Goal: Communication & Community: Ask a question

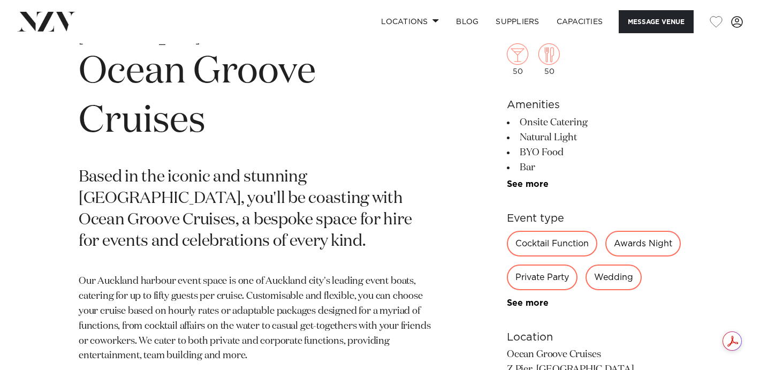
scroll to position [426, 0]
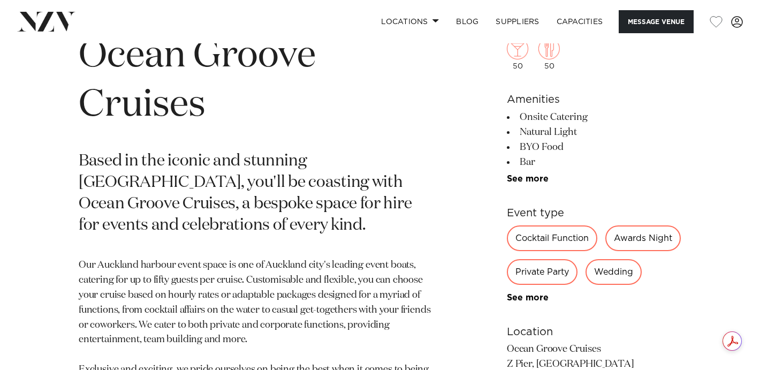
click at [549, 238] on div "Cocktail Function" at bounding box center [552, 238] width 90 height 26
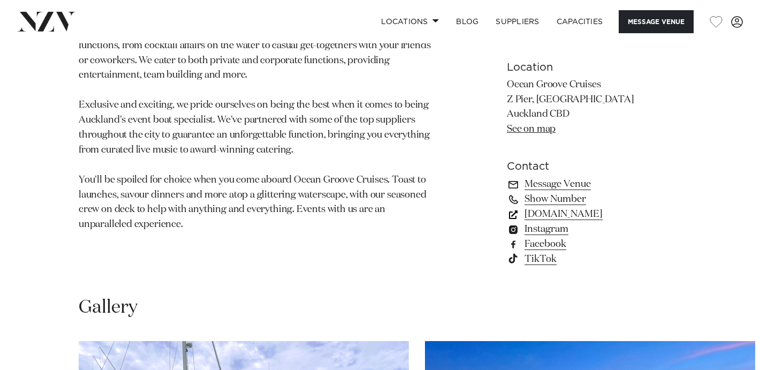
scroll to position [689, 0]
click at [558, 193] on link "Message Venue" at bounding box center [594, 185] width 174 height 15
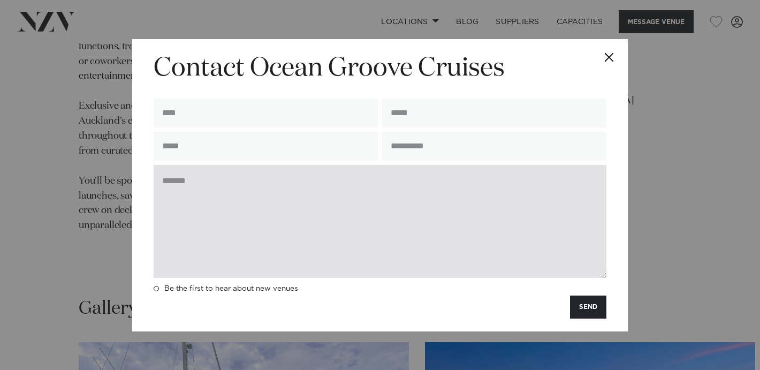
click at [286, 208] on textarea at bounding box center [380, 221] width 453 height 113
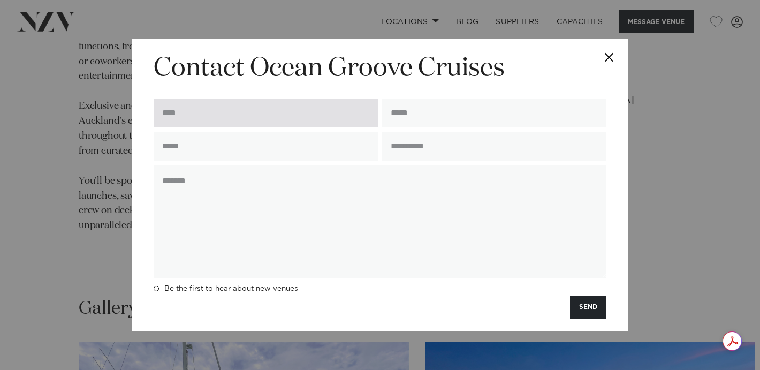
click at [212, 103] on input "text" at bounding box center [266, 112] width 224 height 29
type input "**********"
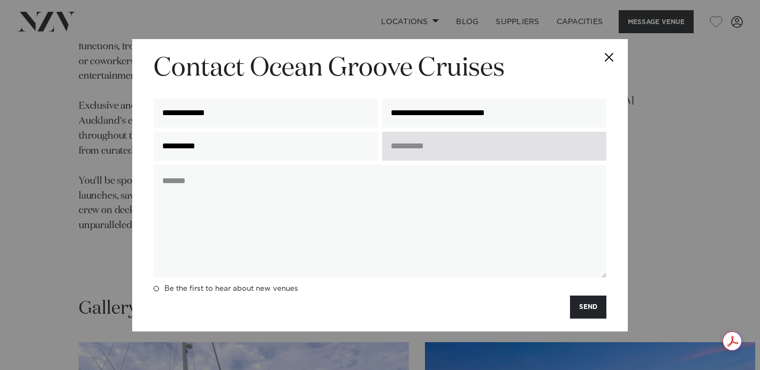
click at [432, 151] on input "text" at bounding box center [494, 146] width 224 height 29
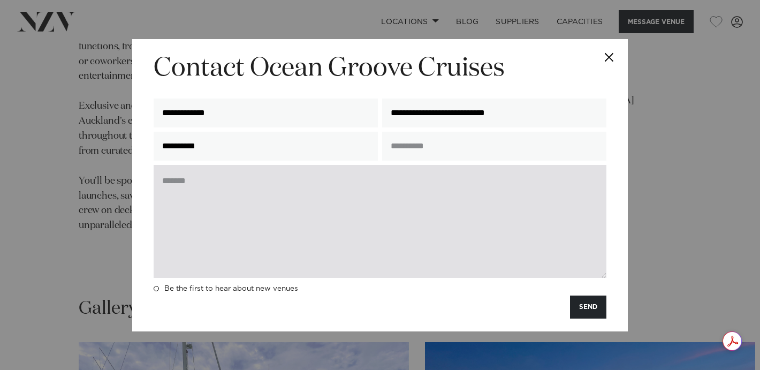
click at [363, 186] on textarea at bounding box center [380, 221] width 453 height 113
click at [219, 195] on textarea at bounding box center [380, 221] width 453 height 113
paste textarea "**********"
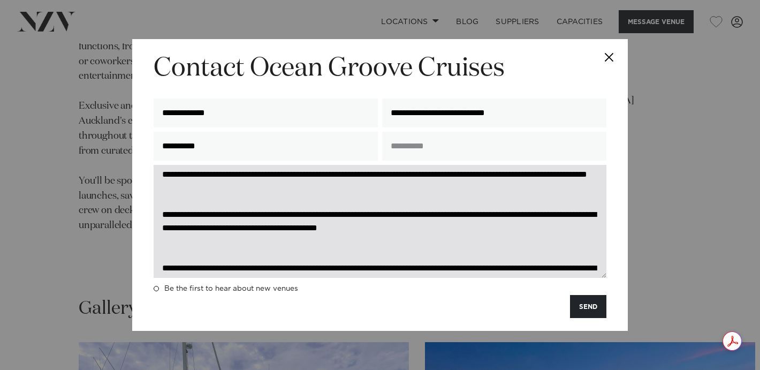
scroll to position [0, 0]
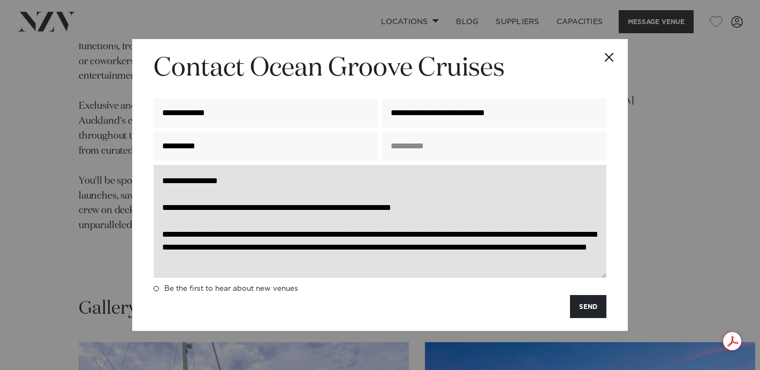
drag, startPoint x: 467, startPoint y: 207, endPoint x: 167, endPoint y: 205, distance: 299.7
click at [167, 205] on textarea at bounding box center [380, 221] width 453 height 113
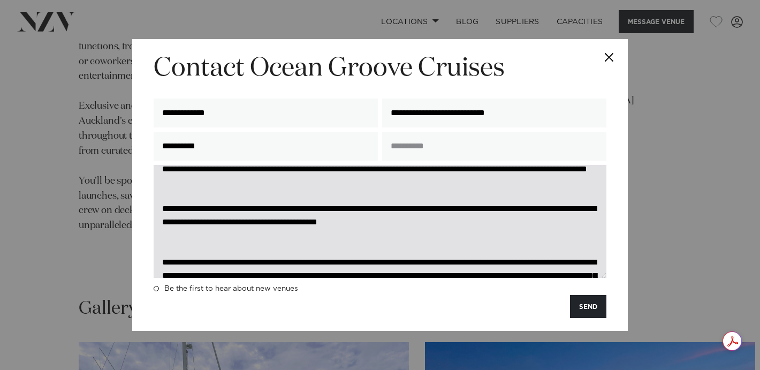
scroll to position [54, 0]
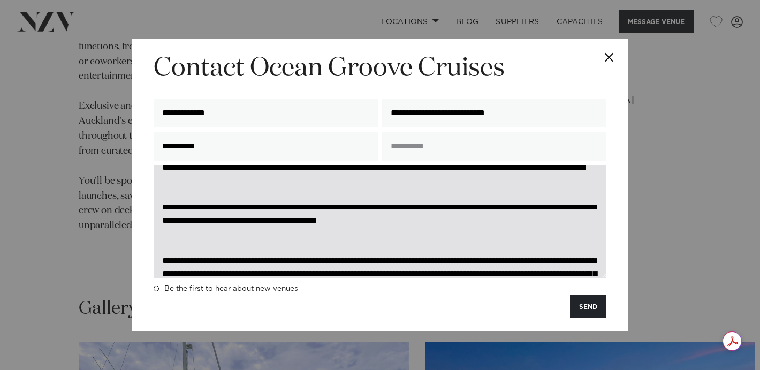
drag, startPoint x: 285, startPoint y: 223, endPoint x: 239, endPoint y: 222, distance: 46.6
click at [239, 222] on textarea at bounding box center [380, 221] width 453 height 113
click at [451, 235] on textarea at bounding box center [380, 221] width 453 height 113
drag, startPoint x: 454, startPoint y: 223, endPoint x: 162, endPoint y: 233, distance: 292.4
click at [162, 233] on textarea at bounding box center [380, 221] width 453 height 113
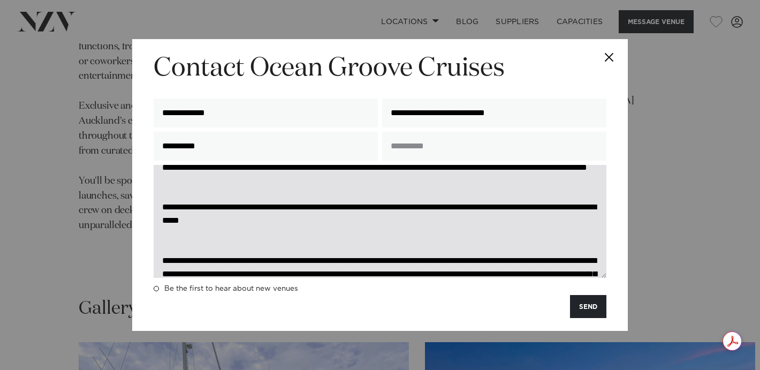
drag, startPoint x: 337, startPoint y: 238, endPoint x: 199, endPoint y: 239, distance: 138.6
click at [199, 239] on textarea at bounding box center [380, 221] width 453 height 113
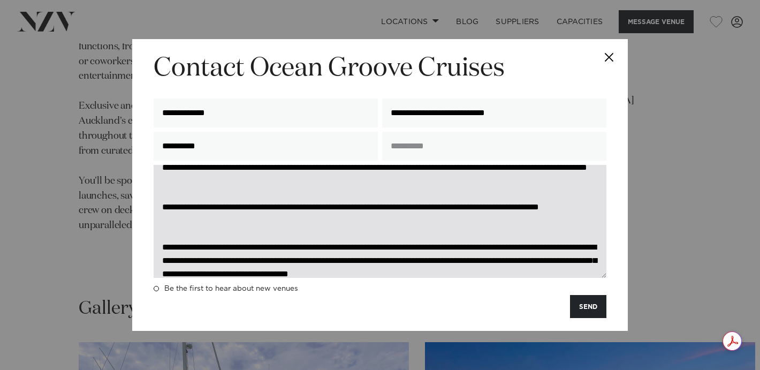
click at [475, 222] on textarea at bounding box center [380, 221] width 453 height 113
click at [266, 239] on textarea at bounding box center [380, 221] width 453 height 113
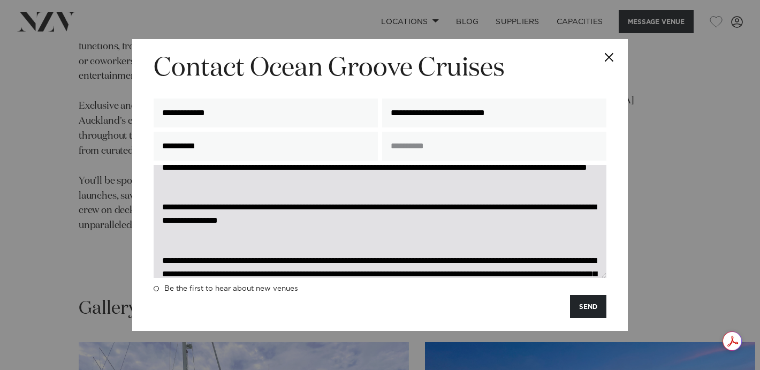
click at [343, 237] on textarea at bounding box center [380, 221] width 453 height 113
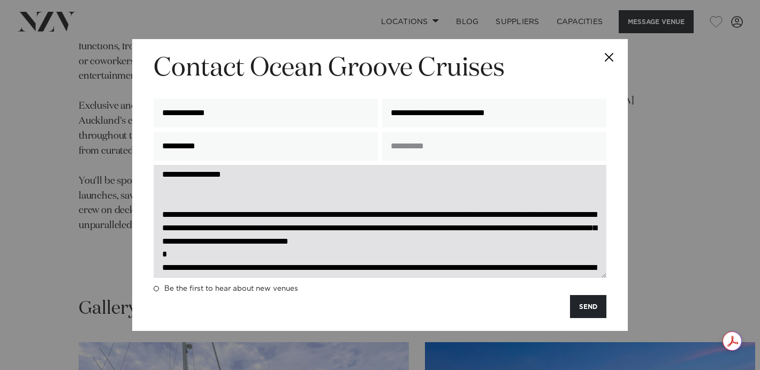
click at [176, 211] on textarea at bounding box center [380, 221] width 453 height 113
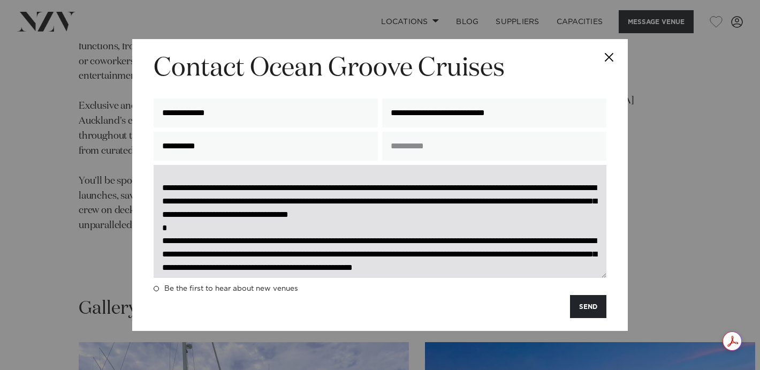
scroll to position [114, 0]
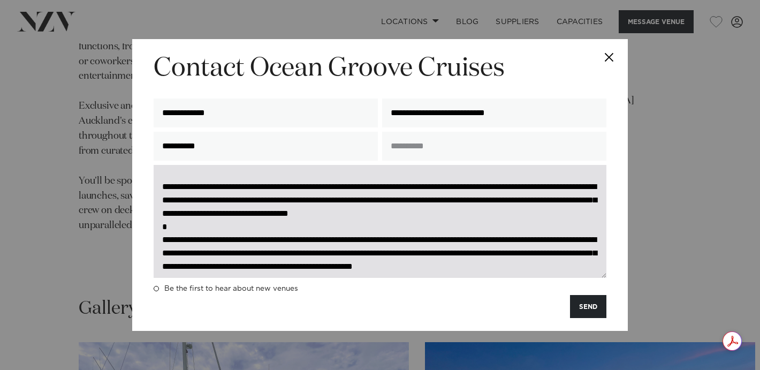
drag, startPoint x: 594, startPoint y: 216, endPoint x: 508, endPoint y: 212, distance: 85.7
click at [508, 212] on textarea at bounding box center [380, 221] width 453 height 113
click at [506, 215] on textarea at bounding box center [380, 221] width 453 height 113
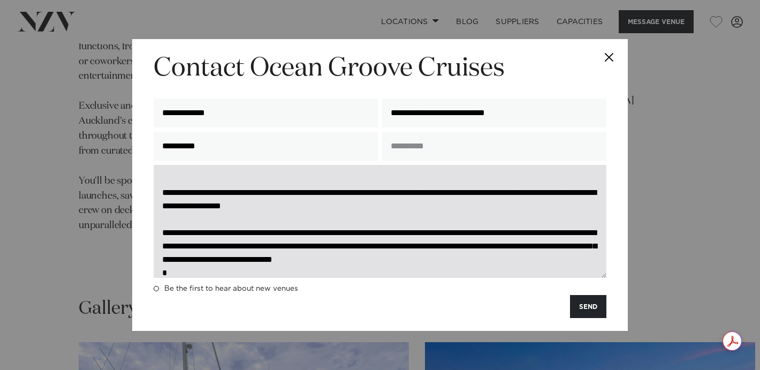
scroll to position [64, 0]
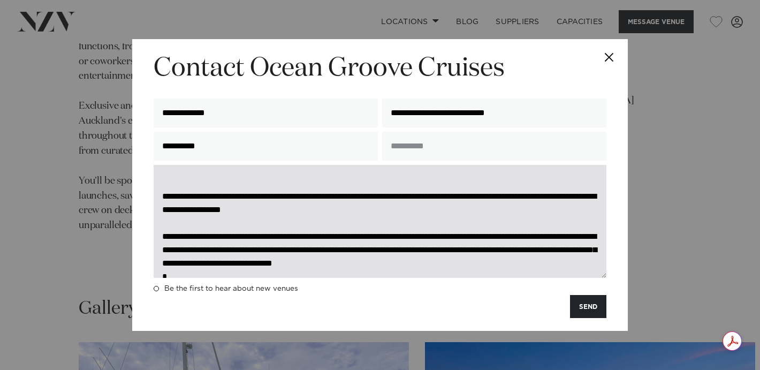
drag, startPoint x: 392, startPoint y: 192, endPoint x: 195, endPoint y: 226, distance: 200.4
click at [195, 226] on textarea at bounding box center [380, 221] width 453 height 113
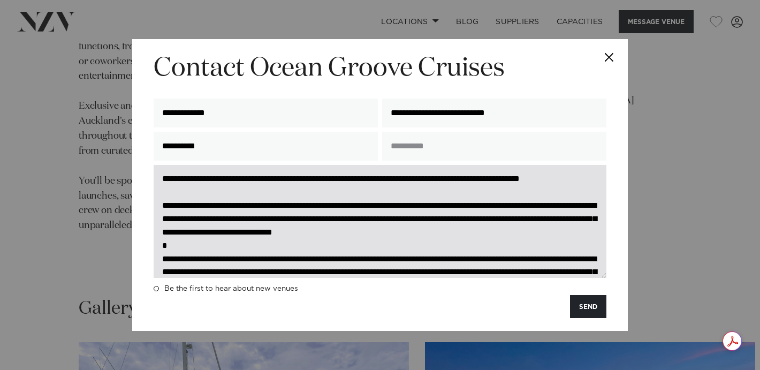
scroll to position [78, 0]
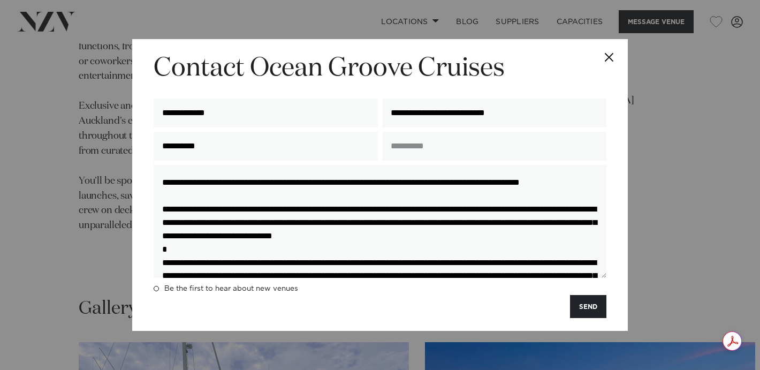
drag, startPoint x: 193, startPoint y: 214, endPoint x: 144, endPoint y: 214, distance: 49.2
click at [144, 214] on div "**********" at bounding box center [380, 185] width 496 height 292
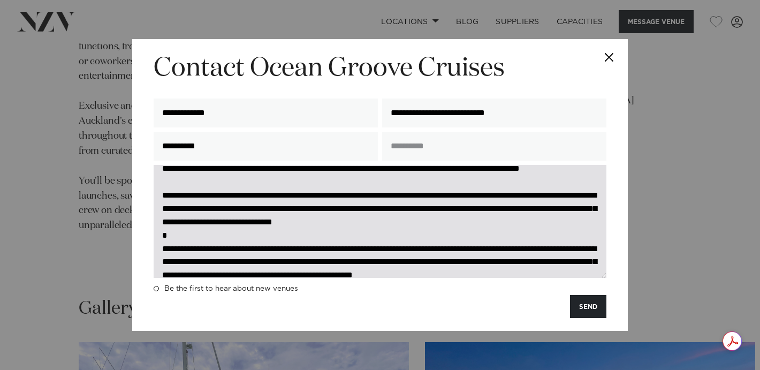
scroll to position [98, 0]
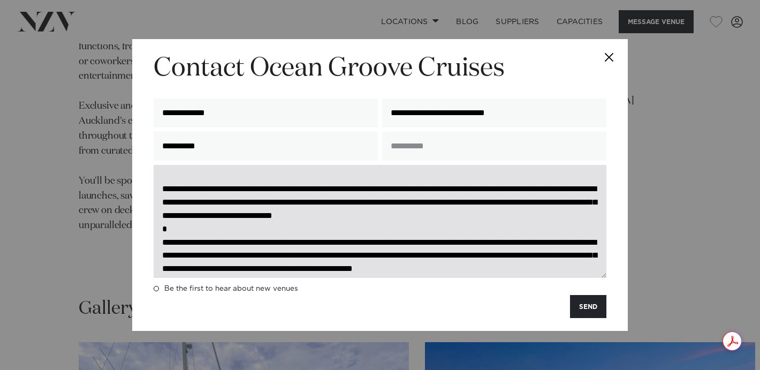
drag, startPoint x: 574, startPoint y: 233, endPoint x: 511, endPoint y: 232, distance: 63.7
click at [511, 232] on textarea at bounding box center [380, 221] width 453 height 113
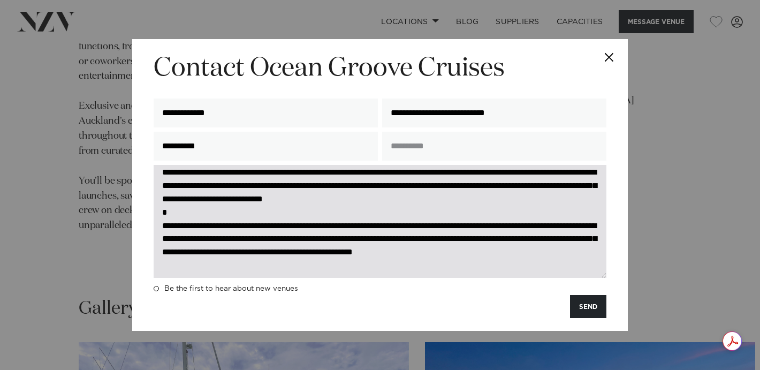
scroll to position [117, 0]
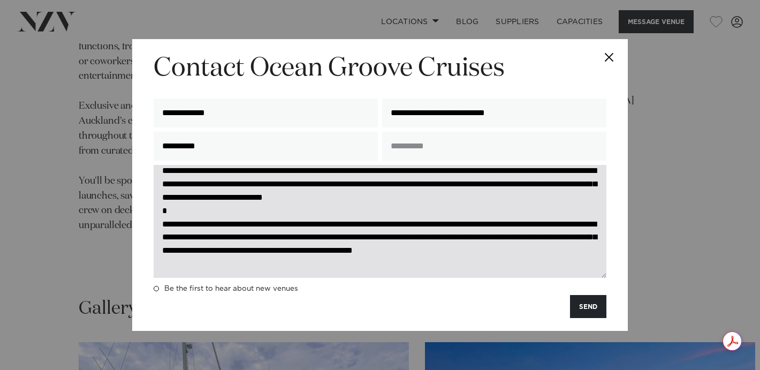
drag, startPoint x: 212, startPoint y: 226, endPoint x: 161, endPoint y: 224, distance: 52.0
click at [161, 224] on textarea at bounding box center [380, 221] width 453 height 113
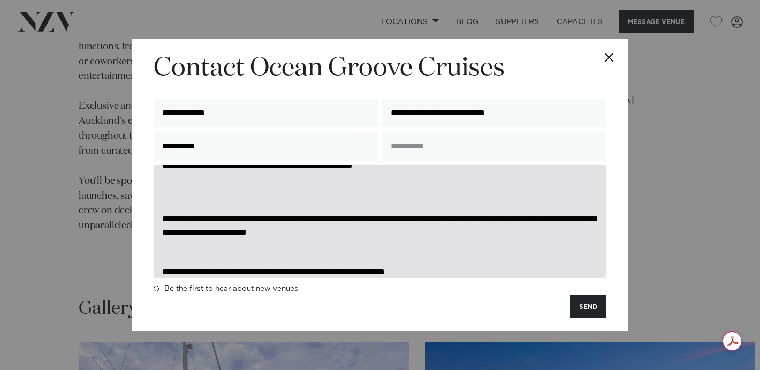
scroll to position [218, 0]
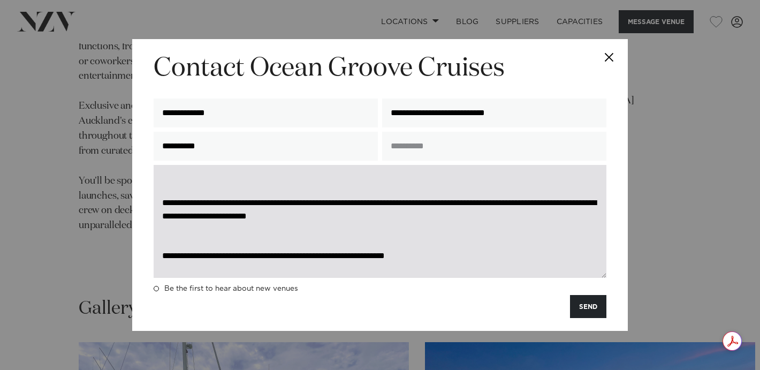
click at [188, 202] on textarea at bounding box center [380, 221] width 453 height 113
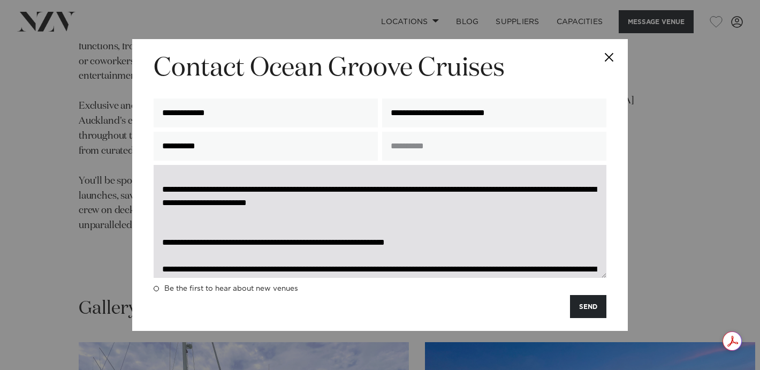
scroll to position [204, 0]
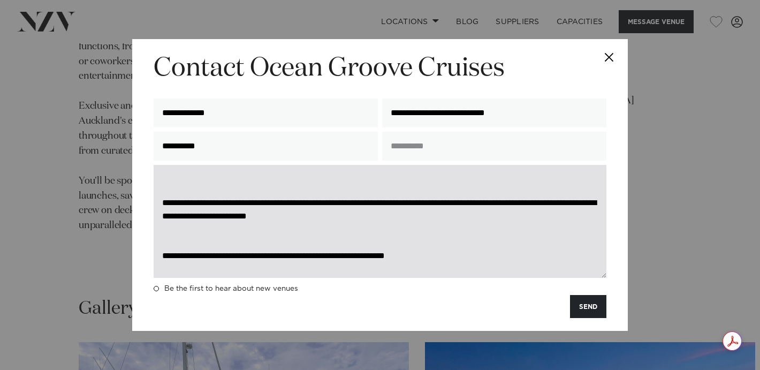
click at [176, 214] on textarea at bounding box center [380, 221] width 453 height 113
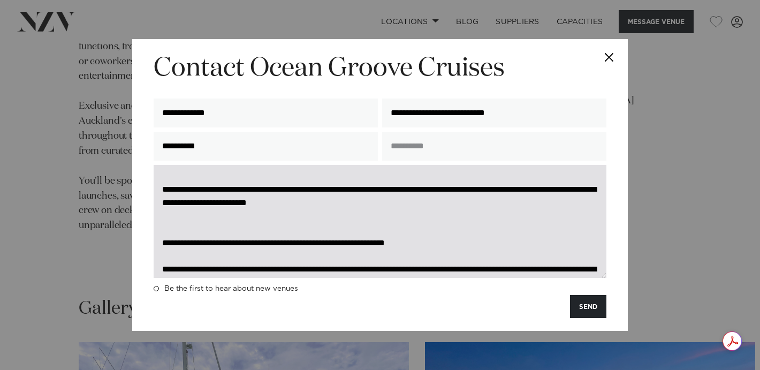
scroll to position [192, 0]
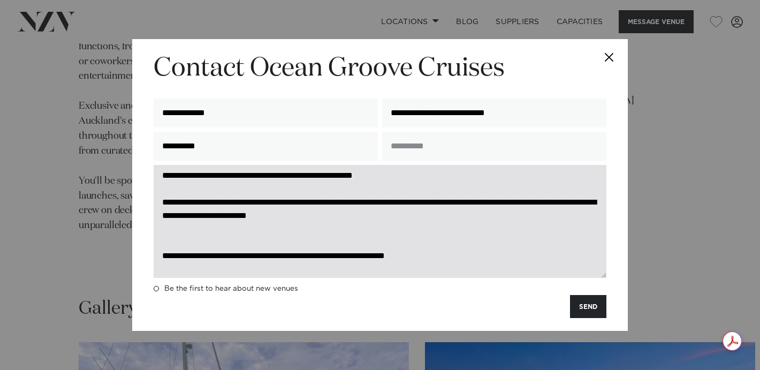
click at [444, 261] on textarea at bounding box center [380, 221] width 453 height 113
drag, startPoint x: 446, startPoint y: 257, endPoint x: 492, endPoint y: 246, distance: 47.4
click at [492, 246] on textarea at bounding box center [380, 221] width 453 height 113
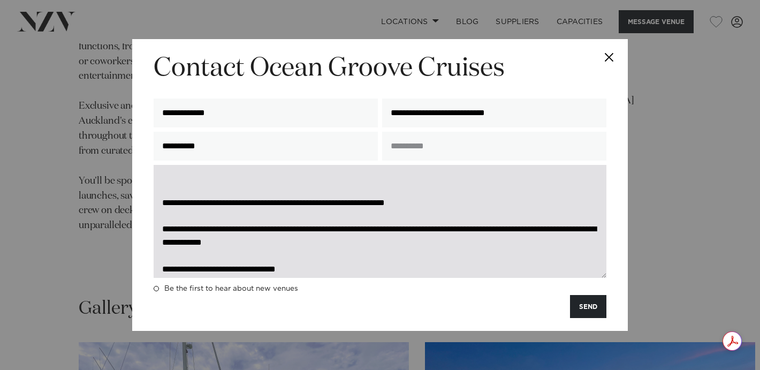
scroll to position [262, 0]
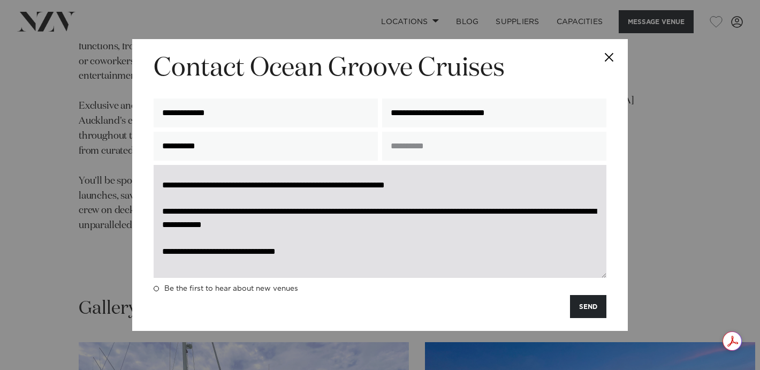
click at [232, 209] on textarea at bounding box center [380, 221] width 453 height 113
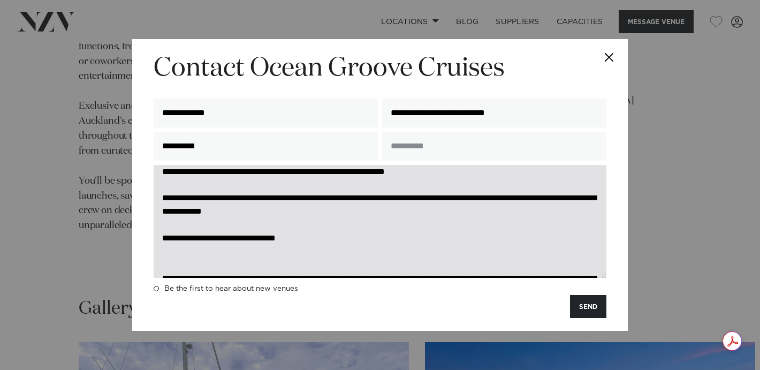
scroll to position [249, 0]
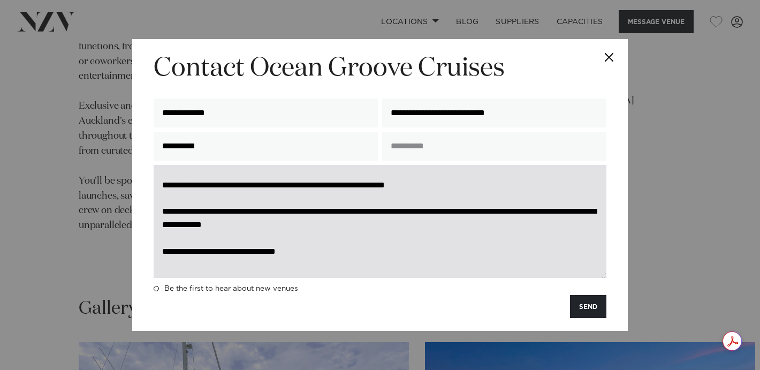
click at [201, 258] on textarea at bounding box center [380, 221] width 453 height 113
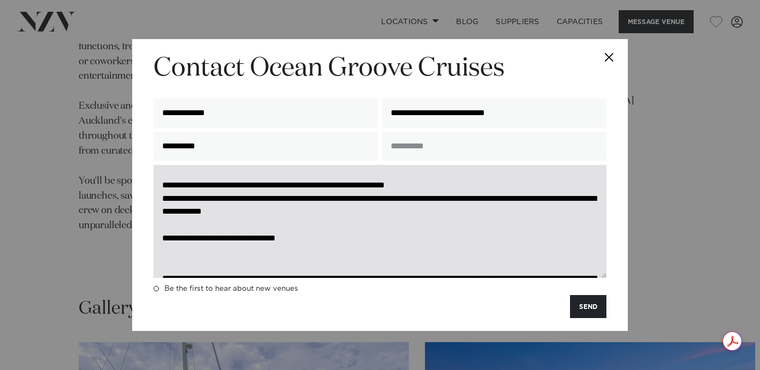
click at [167, 255] on textarea at bounding box center [380, 221] width 453 height 113
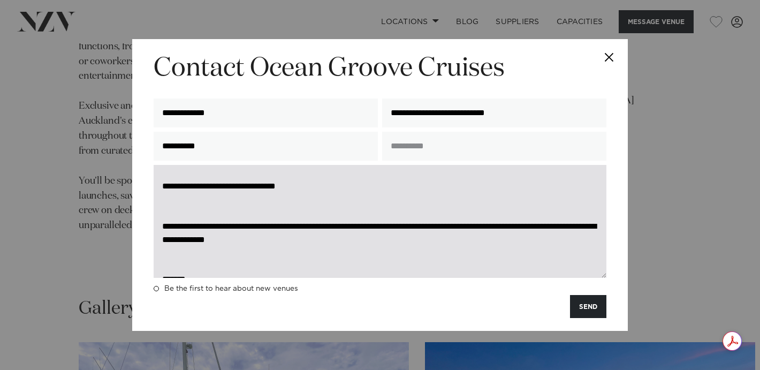
scroll to position [310, 0]
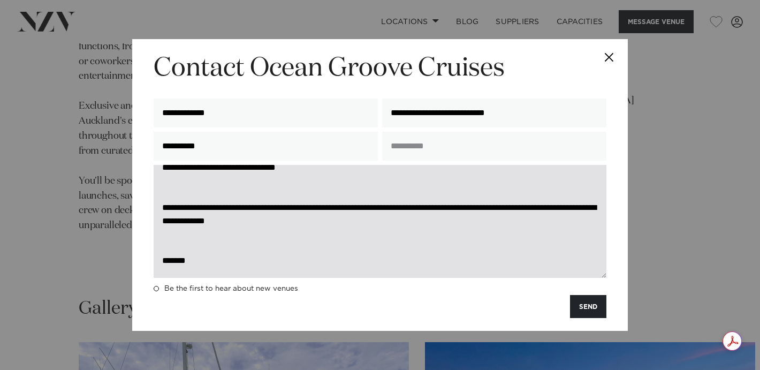
click at [208, 212] on textarea at bounding box center [380, 221] width 453 height 113
click at [208, 252] on textarea at bounding box center [380, 221] width 453 height 113
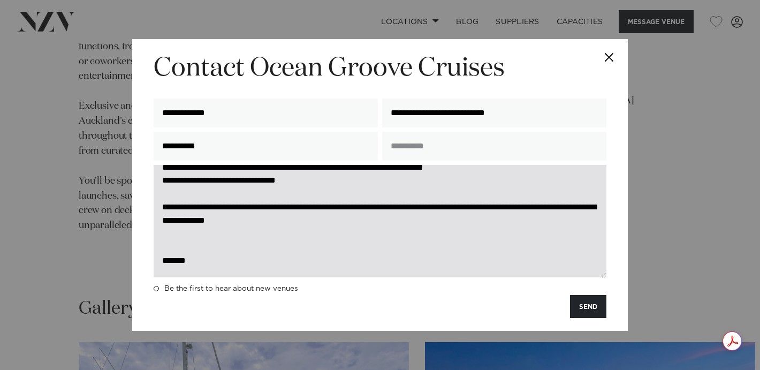
scroll to position [345, 0]
click at [217, 232] on textarea at bounding box center [380, 221] width 453 height 113
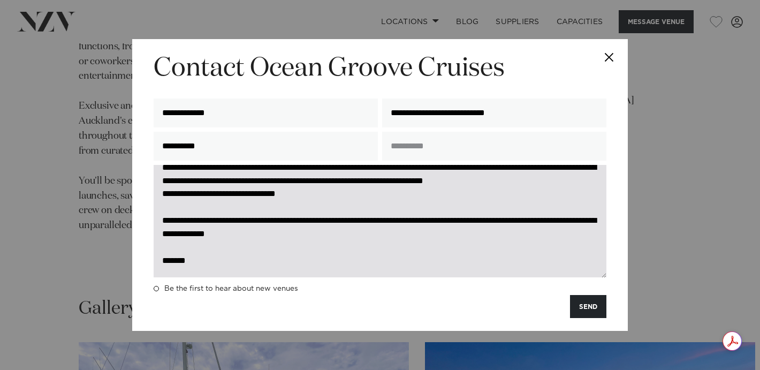
scroll to position [333, 0]
click at [219, 264] on textarea at bounding box center [380, 221] width 453 height 113
click at [411, 229] on textarea at bounding box center [380, 221] width 453 height 113
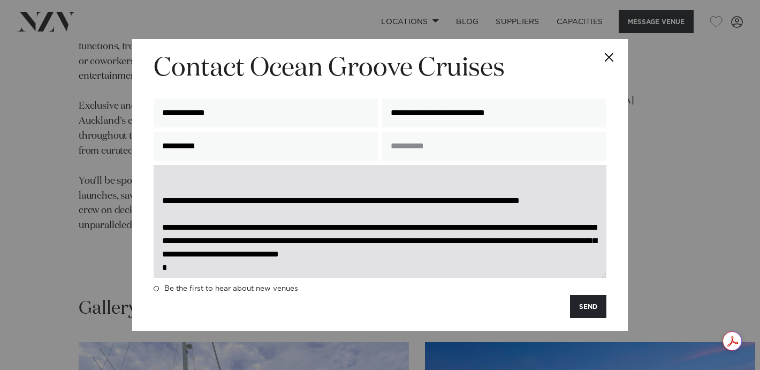
scroll to position [55, 0]
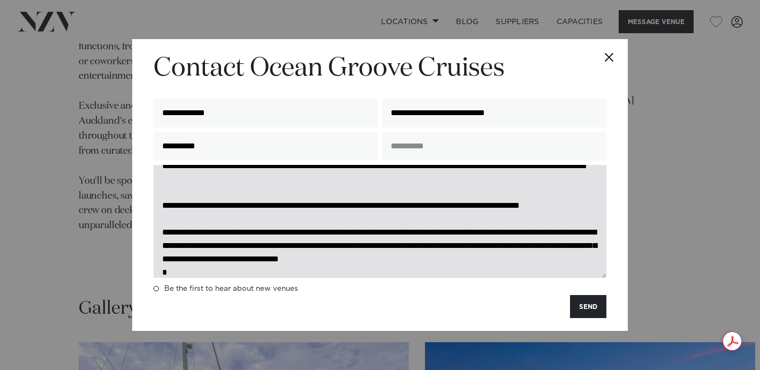
click at [333, 194] on textarea at bounding box center [380, 221] width 453 height 113
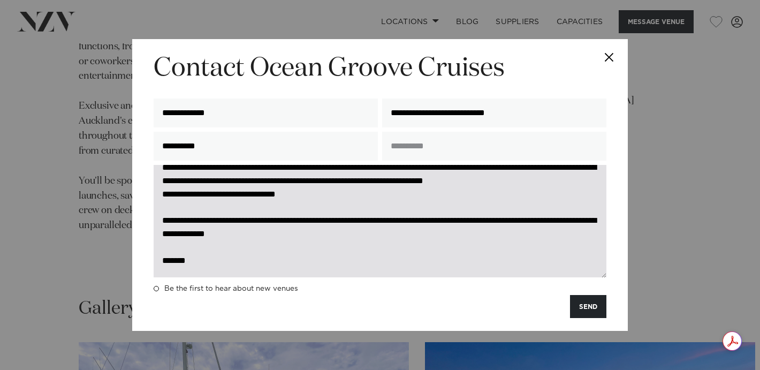
scroll to position [320, 0]
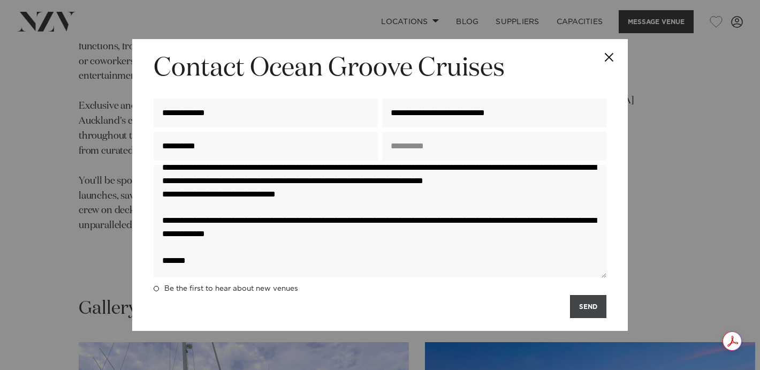
type textarea "**********"
click at [583, 308] on button "SEND" at bounding box center [588, 306] width 36 height 23
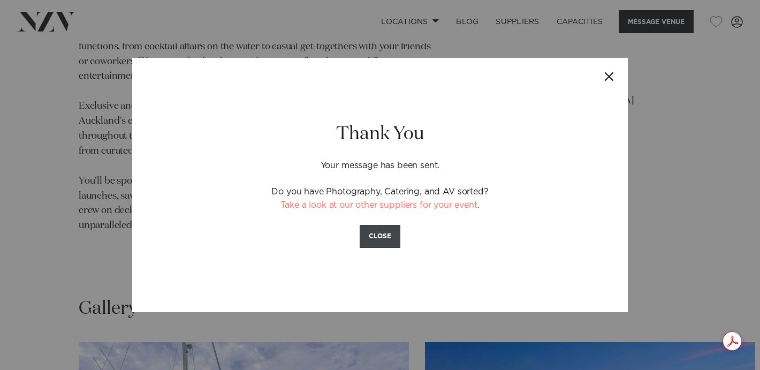
click at [382, 233] on button "CLOSE" at bounding box center [380, 236] width 41 height 23
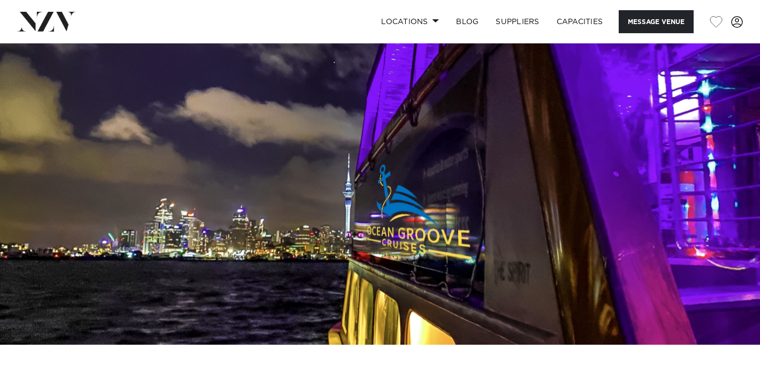
scroll to position [0, 0]
